Goal: Task Accomplishment & Management: Use online tool/utility

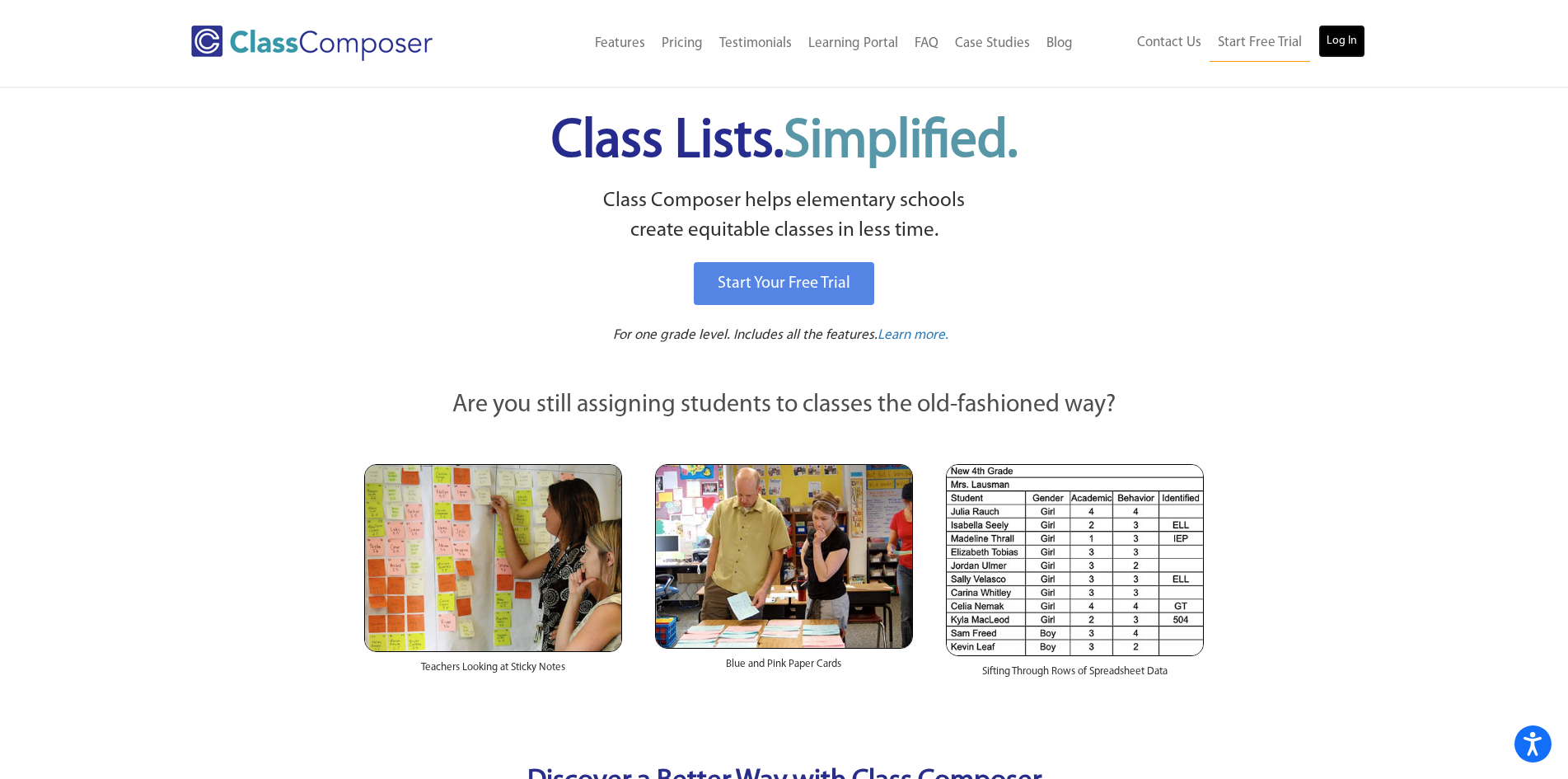
click at [1350, 51] on link "Log In" at bounding box center [1342, 41] width 47 height 33
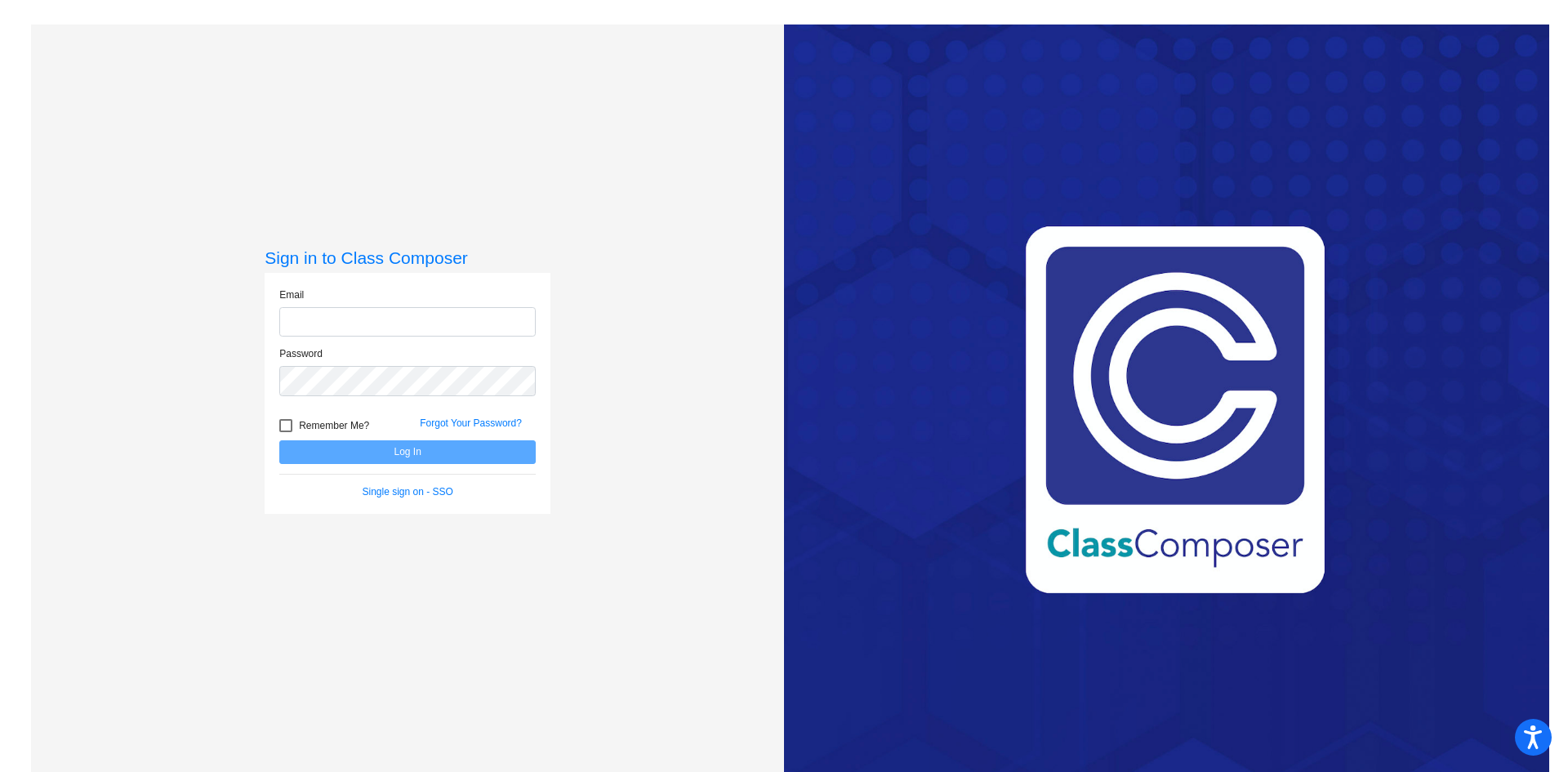
click at [373, 317] on input "email" at bounding box center [408, 322] width 256 height 30
type input "madisonpierpoint@ccs.k12.nc.us"
click at [279, 440] on button "Log In" at bounding box center [408, 452] width 256 height 24
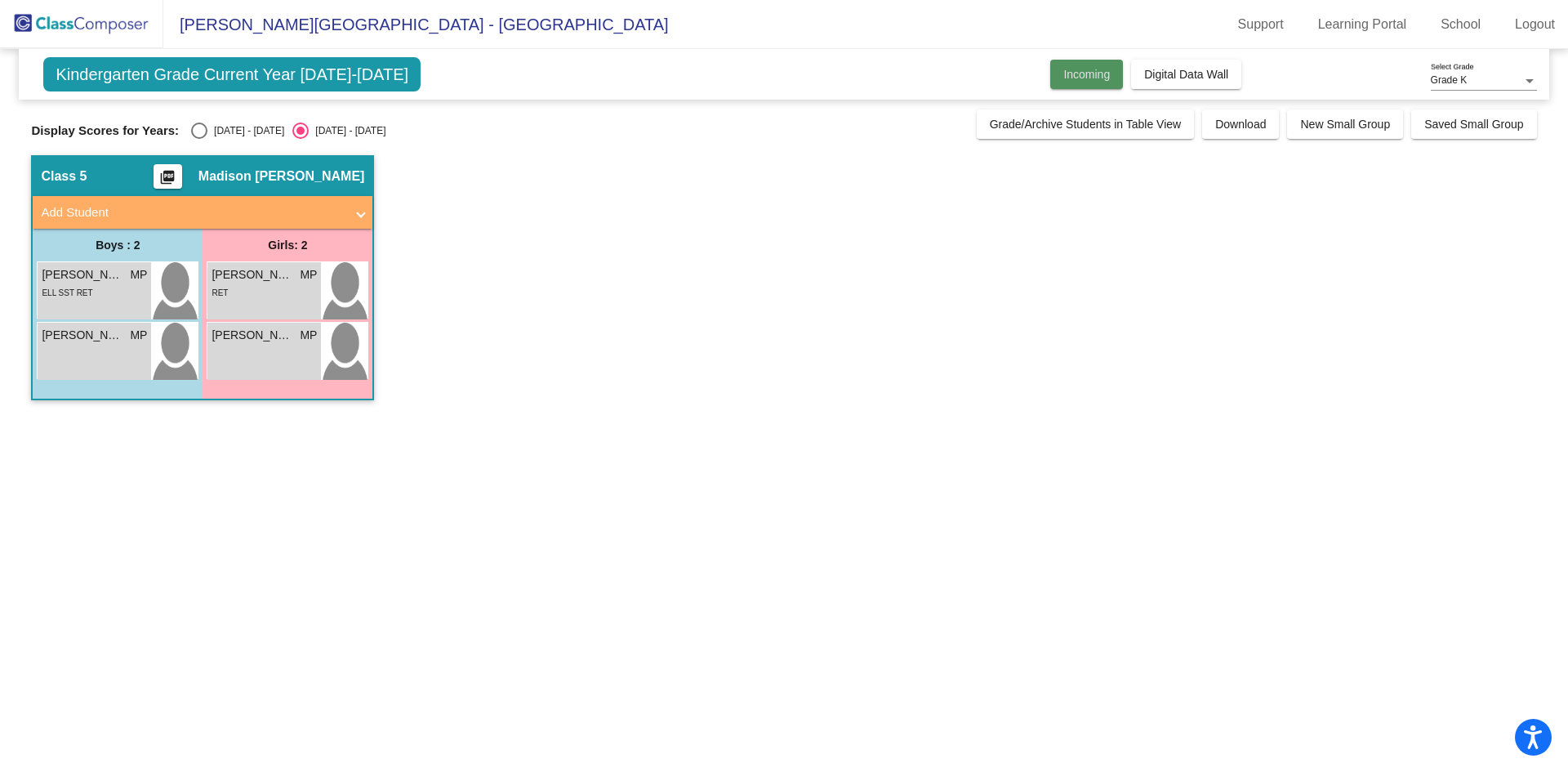
click at [1103, 84] on button "Incoming" at bounding box center [1087, 73] width 73 height 29
click at [1184, 70] on span "Digital Data Wall" at bounding box center [1186, 74] width 84 height 13
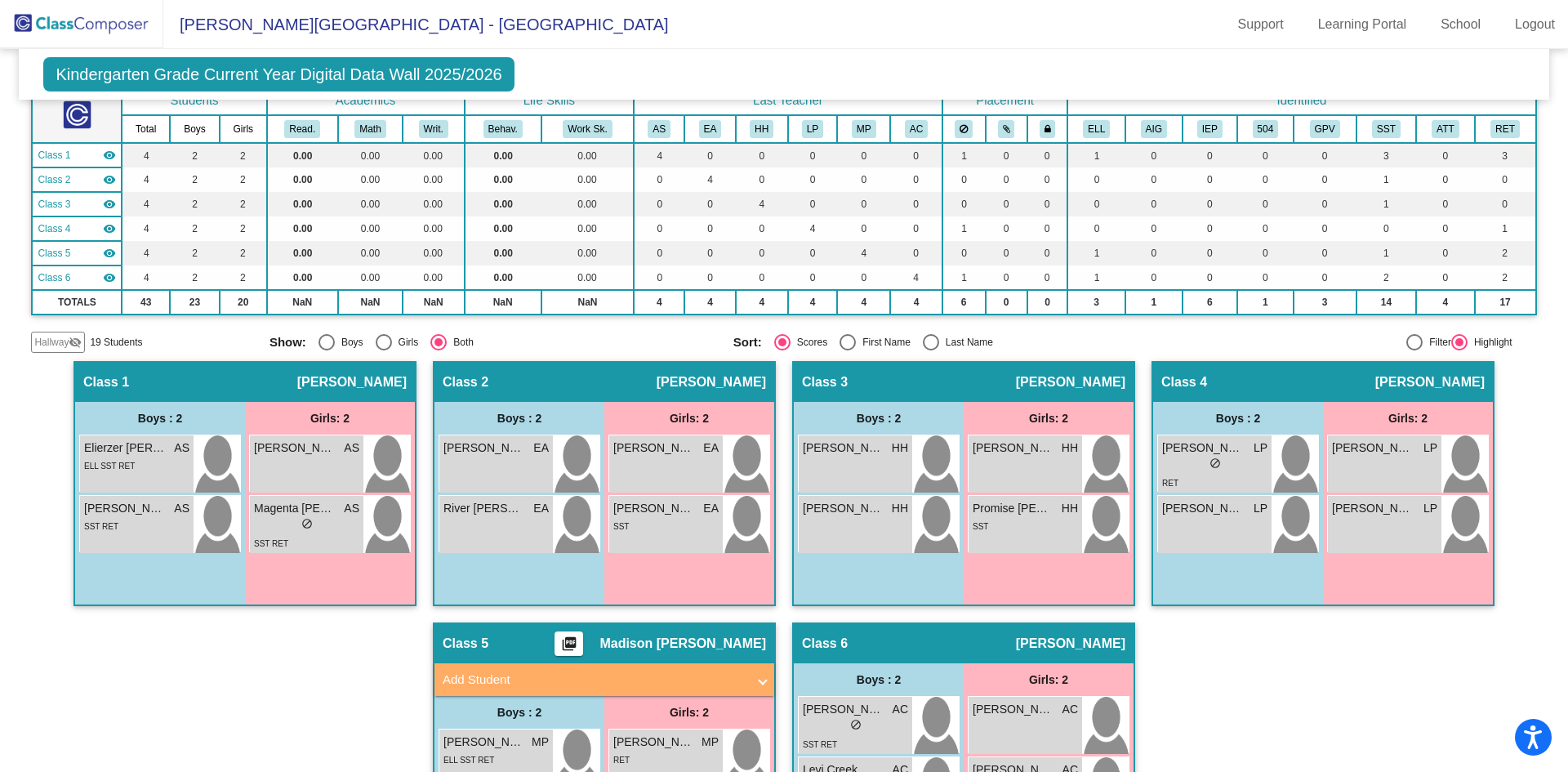
scroll to position [219, 0]
